Goal: Task Accomplishment & Management: Complete application form

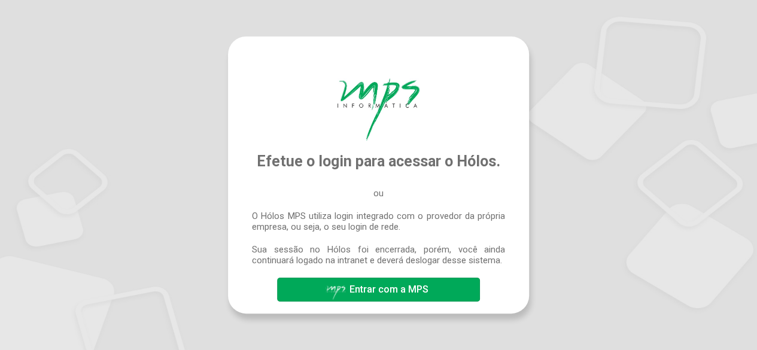
click at [367, 285] on span "Entrar com a MPS" at bounding box center [388, 289] width 79 height 11
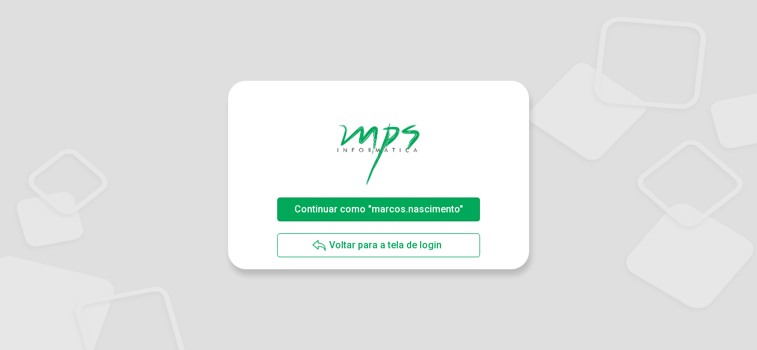
click at [359, 209] on span "Continuar como "marcos.nascimento"" at bounding box center [378, 208] width 169 height 11
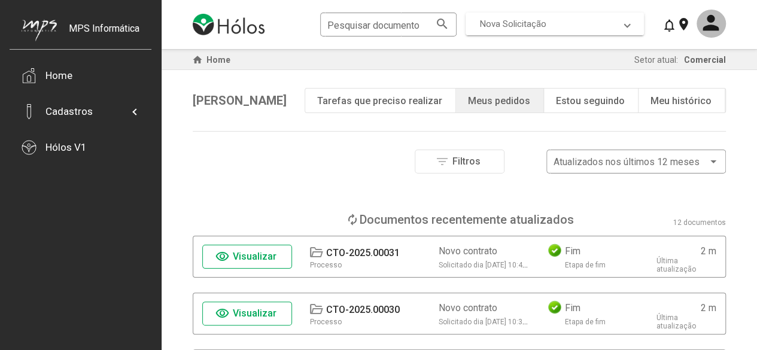
click at [588, 26] on span "Nova Solicitação" at bounding box center [552, 24] width 145 height 11
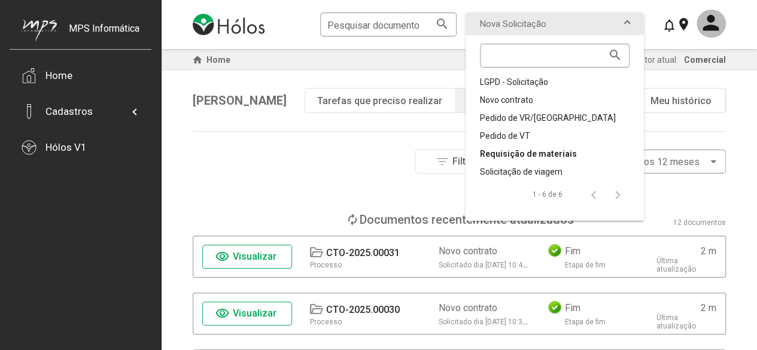
click at [540, 151] on div "Requisição de materiais" at bounding box center [555, 154] width 150 height 12
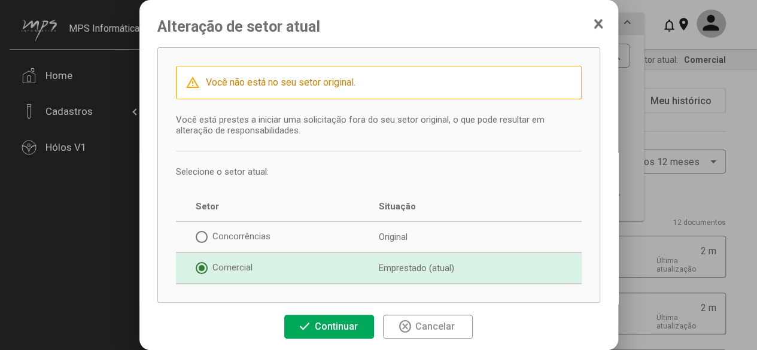
click at [602, 23] on icon at bounding box center [599, 24] width 10 height 12
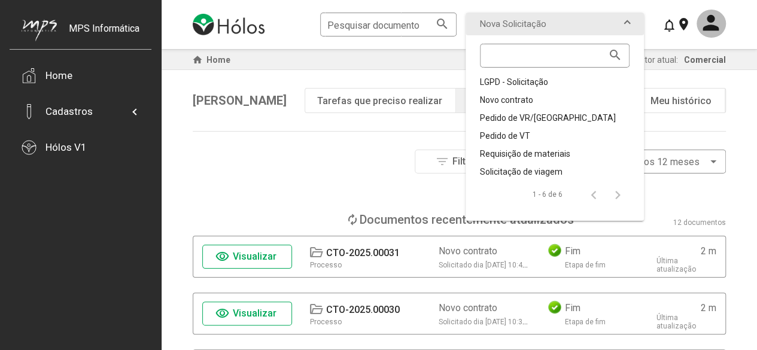
click at [659, 35] on div "Pesquisar documento search Nova Solicitação search LGPD - Solicitação Novo cont…" at bounding box center [459, 24] width 533 height 49
click at [588, 53] on input at bounding box center [548, 56] width 123 height 11
click at [540, 153] on div "Requisição de materiais" at bounding box center [555, 154] width 150 height 12
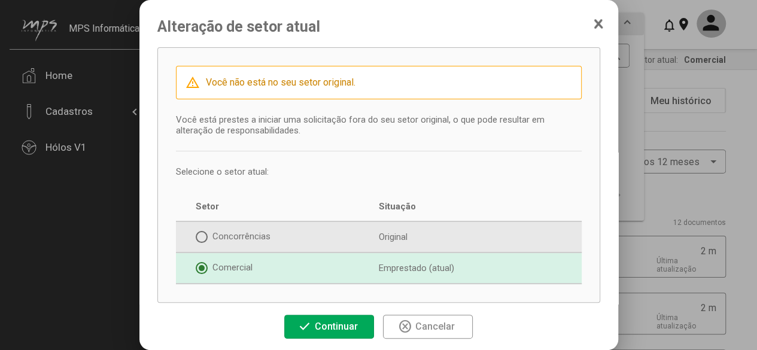
click at [232, 236] on div "Concorrências" at bounding box center [287, 237] width 182 height 12
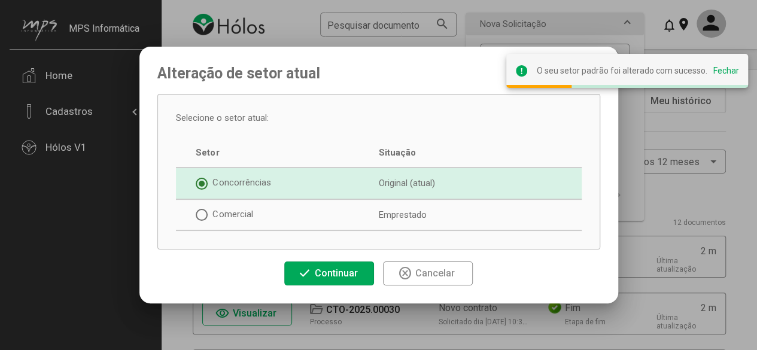
click at [313, 272] on span "check Continuar" at bounding box center [328, 273] width 63 height 21
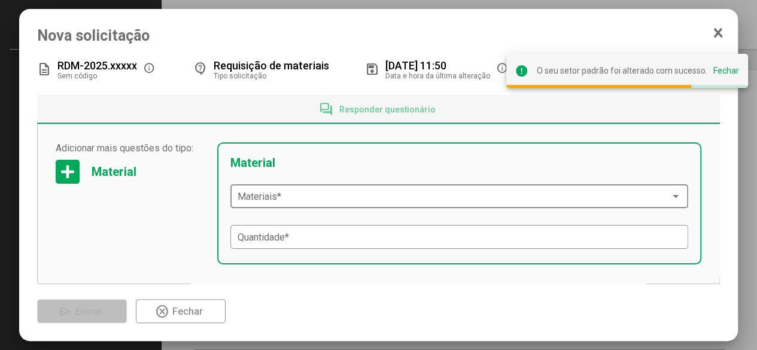
click at [391, 199] on span at bounding box center [454, 196] width 433 height 11
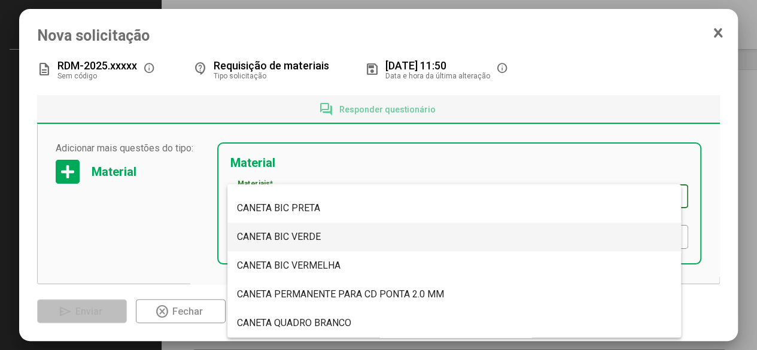
scroll to position [419, 0]
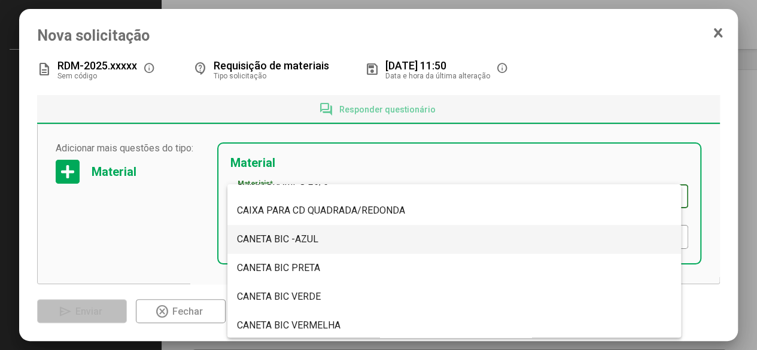
click at [326, 237] on span "CANETA BIC -AZUL" at bounding box center [454, 239] width 434 height 29
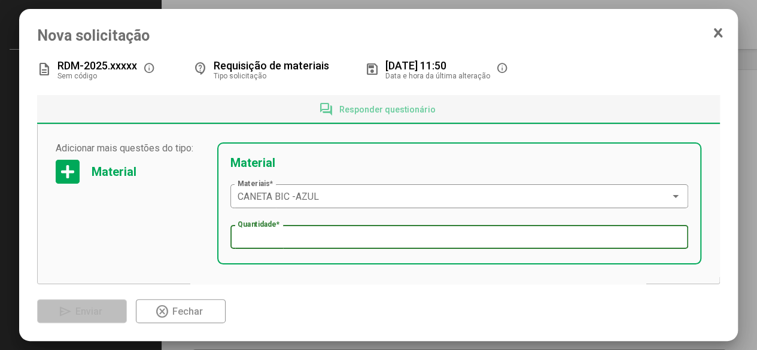
click at [418, 236] on input "Quantidade *" at bounding box center [460, 237] width 444 height 11
type input "*"
click at [354, 296] on div "description RDM-2025.xxxxx Sem código info contact_support Requisição de materi…" at bounding box center [378, 189] width 683 height 267
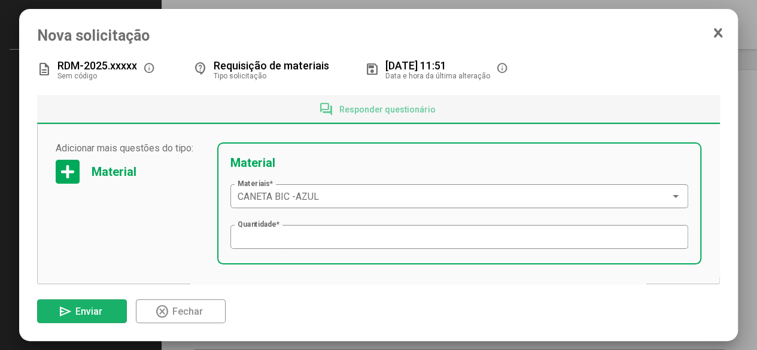
click at [90, 311] on span "Enviar" at bounding box center [88, 311] width 27 height 11
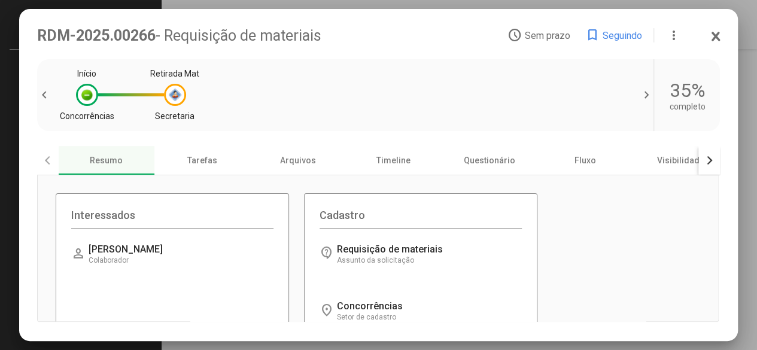
click at [716, 34] on icon at bounding box center [716, 36] width 6 height 8
